Goal: Task Accomplishment & Management: Use online tool/utility

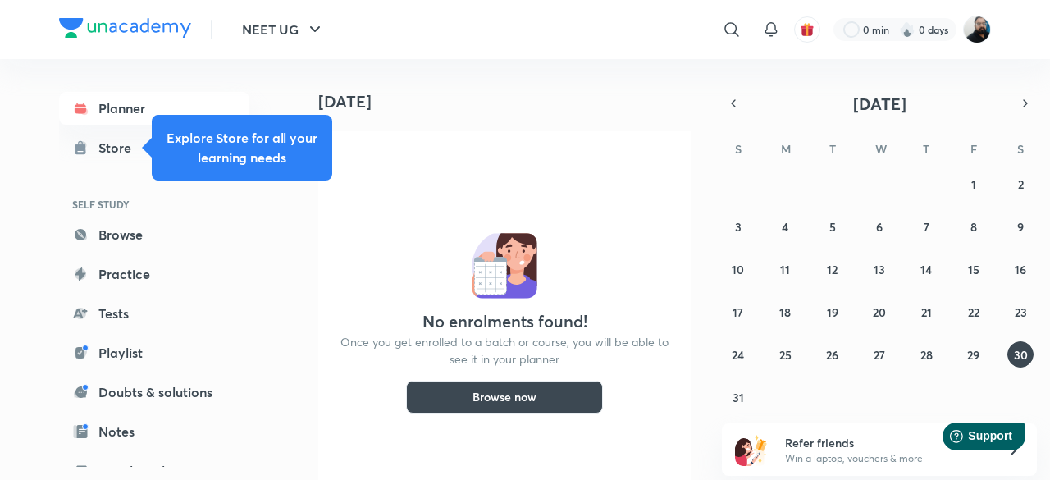
click at [974, 33] on img at bounding box center [977, 30] width 28 height 28
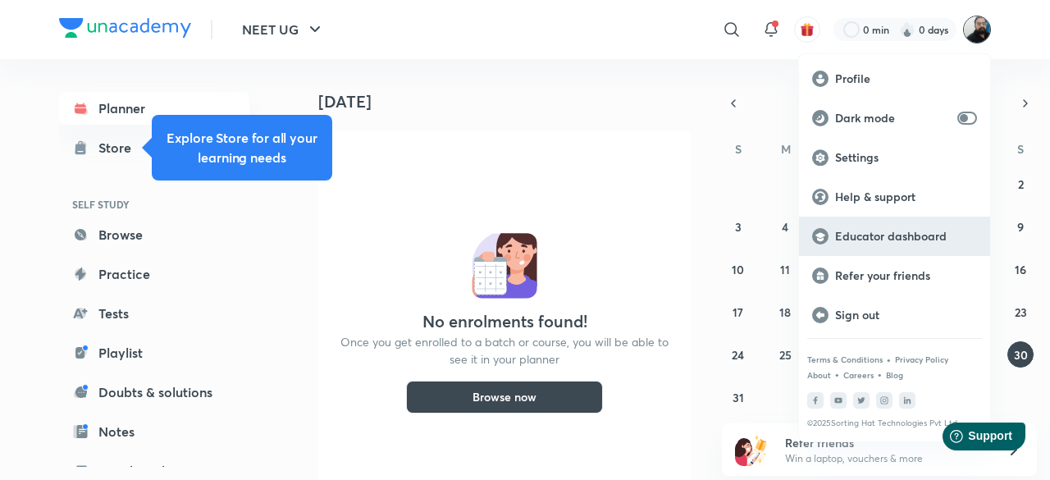
click at [891, 237] on p "Educator dashboard" at bounding box center [906, 236] width 142 height 15
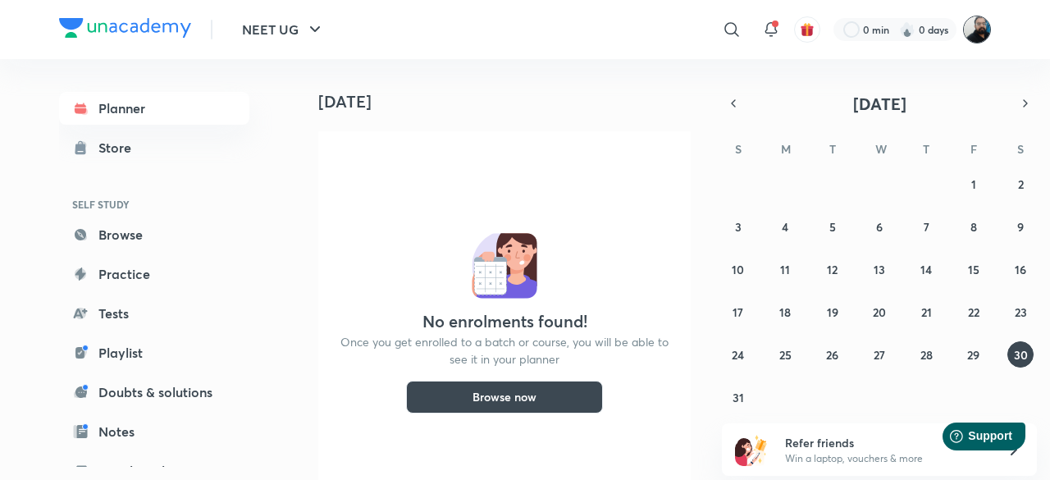
click at [974, 34] on img at bounding box center [977, 30] width 28 height 28
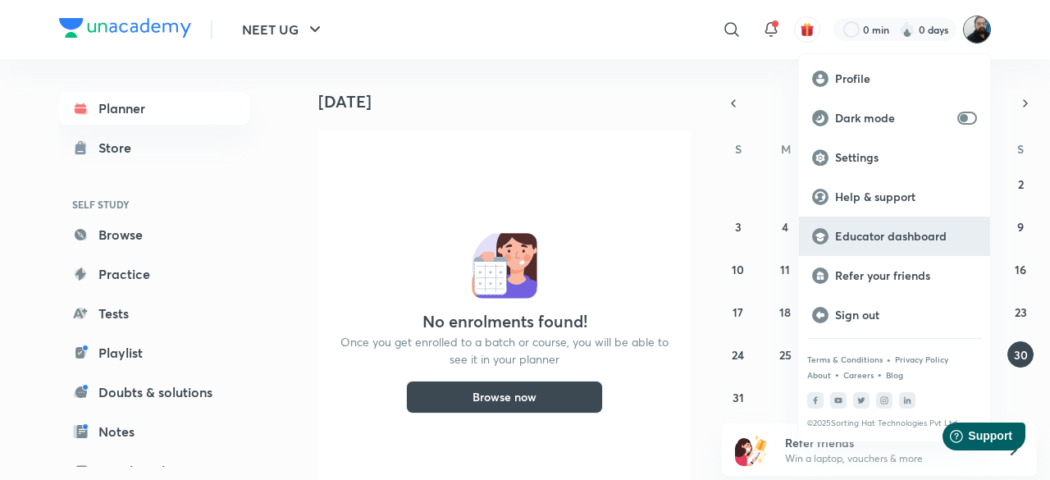
click at [906, 240] on p "Educator dashboard" at bounding box center [906, 236] width 142 height 15
